Goal: Task Accomplishment & Management: Manage account settings

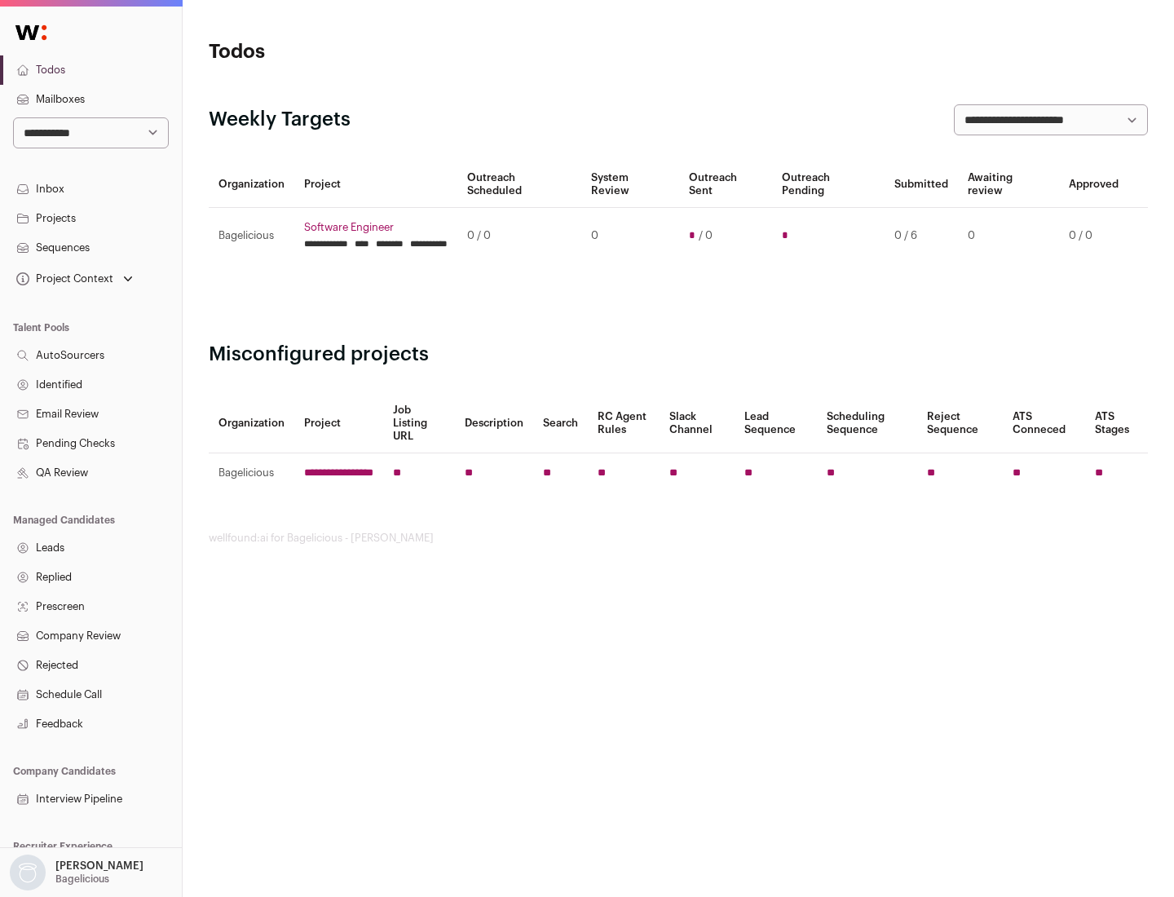
click at [90, 218] on link "Projects" at bounding box center [91, 218] width 182 height 29
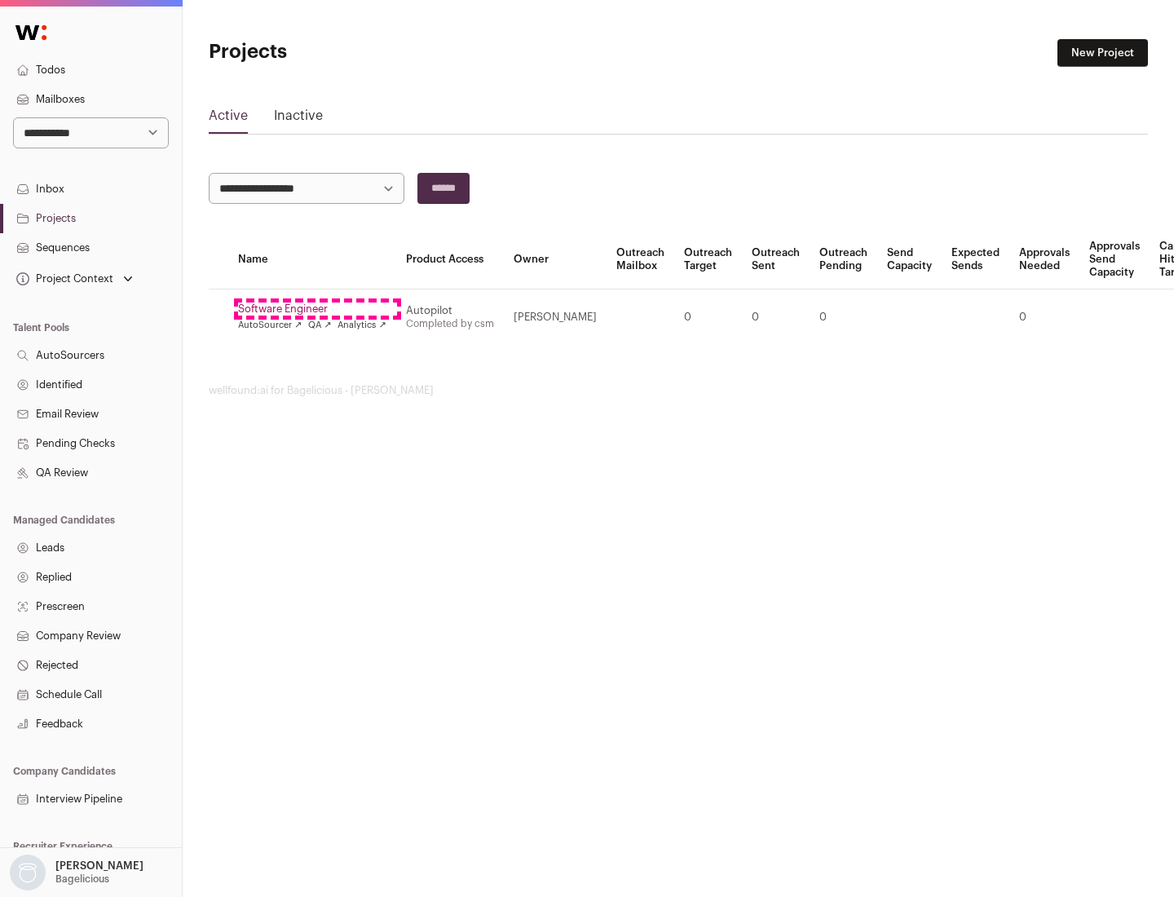
click at [317, 309] on link "Software Engineer" at bounding box center [312, 308] width 148 height 13
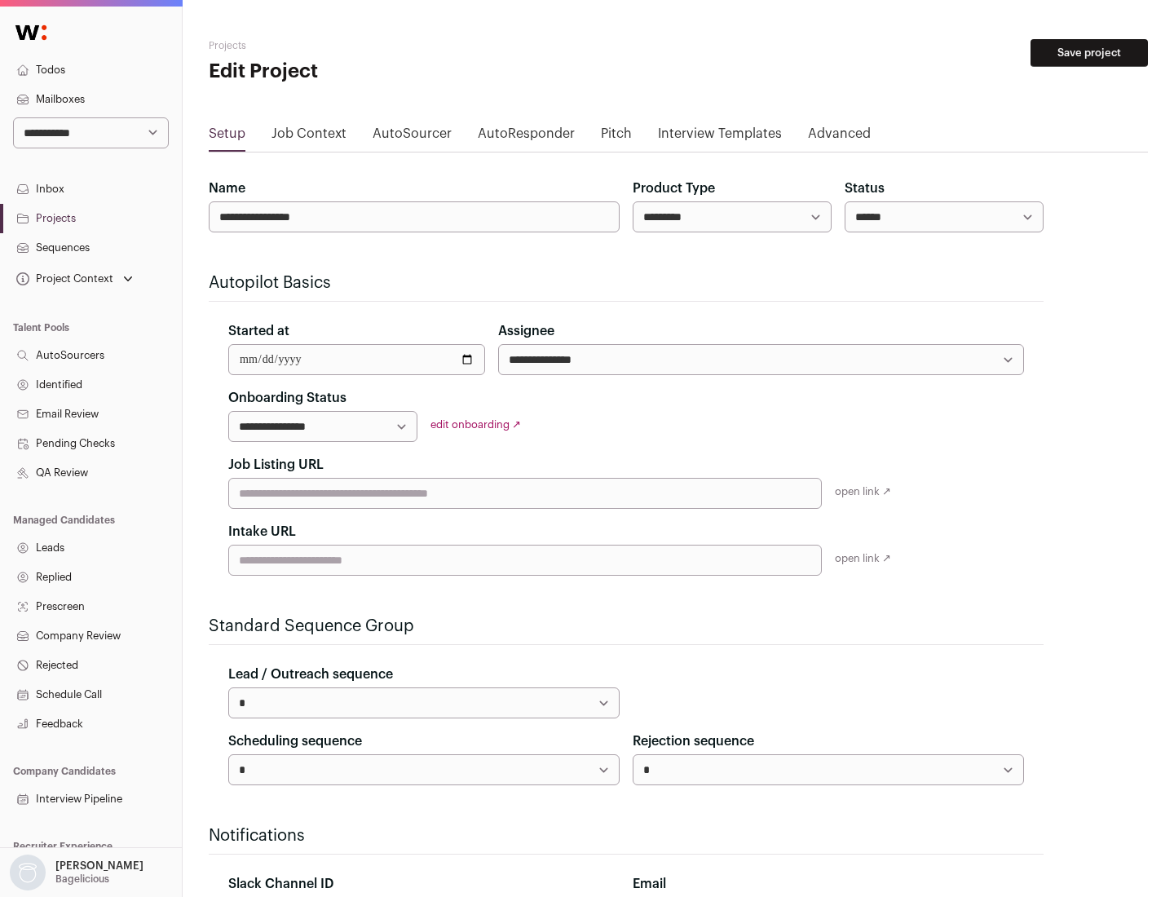
click at [1089, 53] on button "Save project" at bounding box center [1088, 53] width 117 height 28
